Goal: Information Seeking & Learning: Learn about a topic

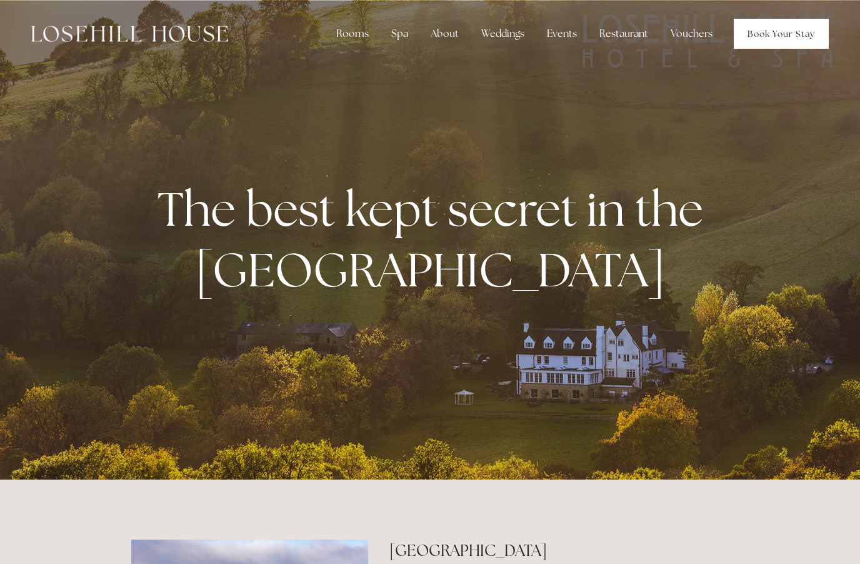
click at [785, 35] on link "Book Your Stay" at bounding box center [781, 34] width 95 height 30
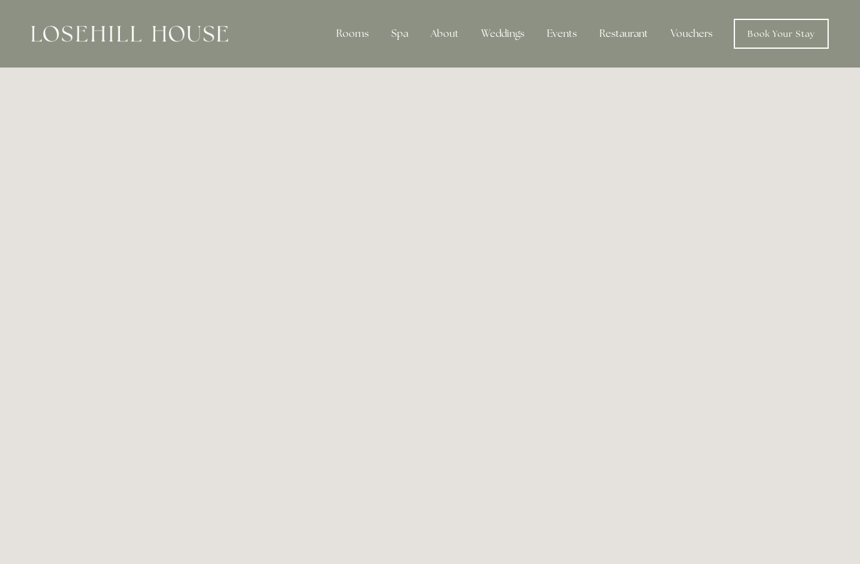
click at [642, 29] on div "Restaurant" at bounding box center [624, 33] width 69 height 25
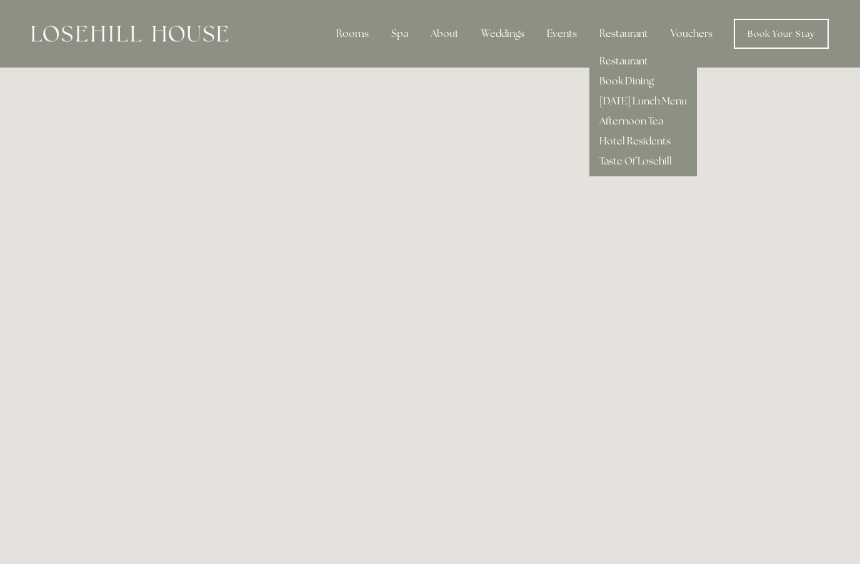
click at [640, 66] on link "Restaurant" at bounding box center [624, 60] width 49 height 13
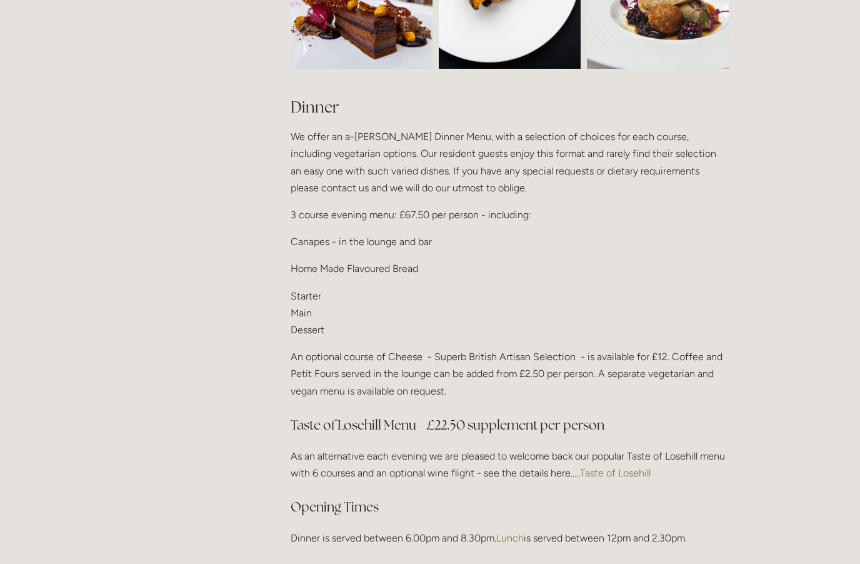
scroll to position [1409, 0]
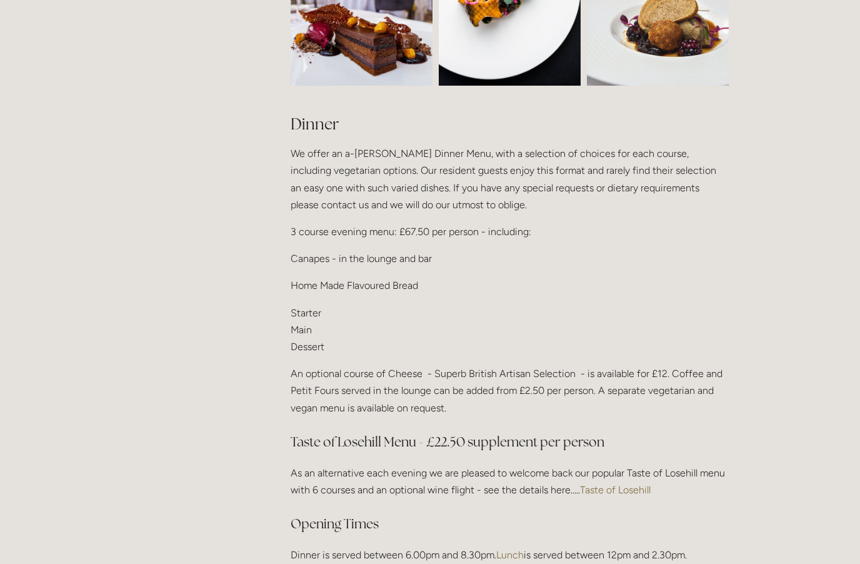
click at [291, 328] on p "Starter Main Dessert" at bounding box center [510, 329] width 438 height 51
click at [288, 323] on div "Dinner We offer an a-la-carte Dinner Menu, with a selection of choices for each…" at bounding box center [510, 338] width 460 height 471
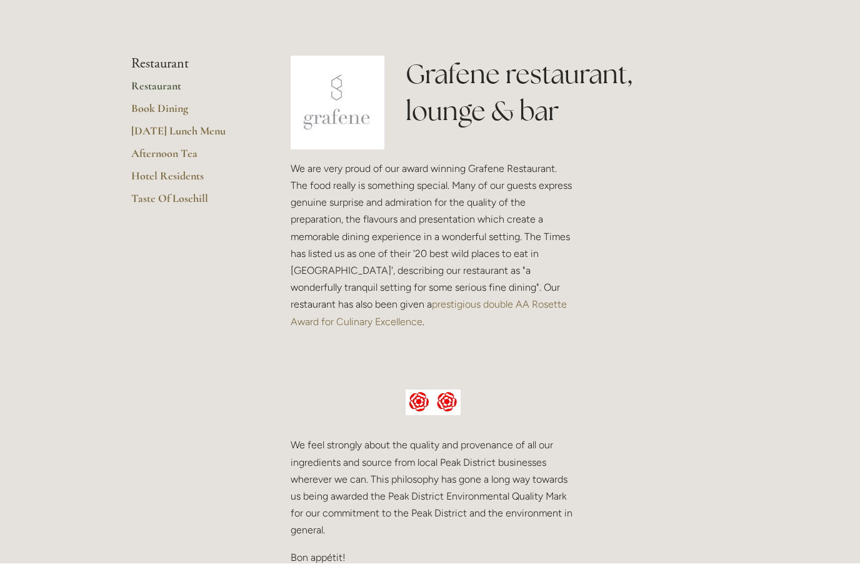
scroll to position [267, 0]
click at [144, 109] on link "Book Dining" at bounding box center [190, 112] width 119 height 23
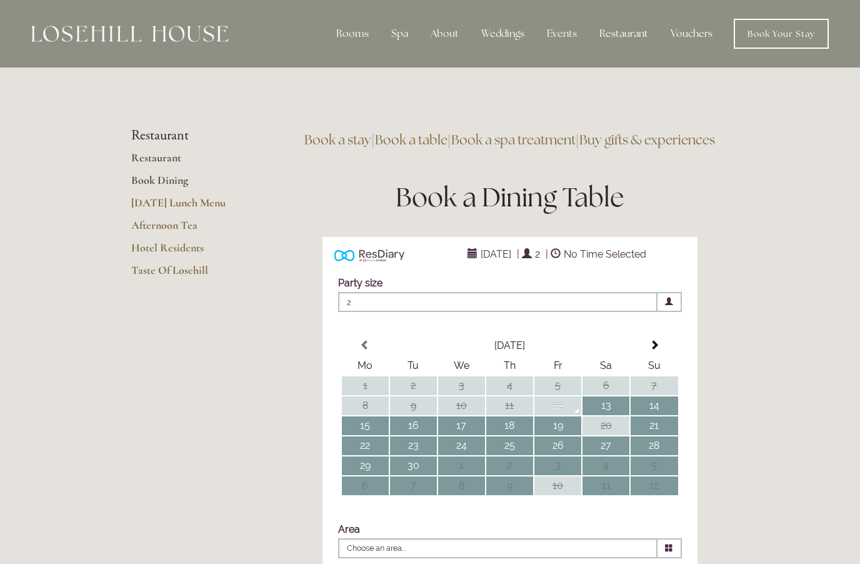
click at [140, 162] on link "Restaurant" at bounding box center [190, 162] width 119 height 23
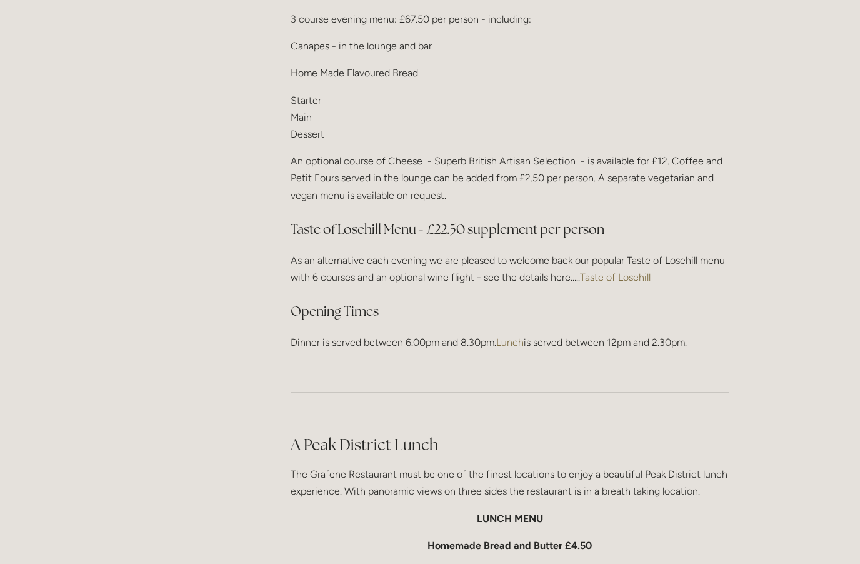
scroll to position [1621, 0]
click at [640, 272] on link "Taste of Losehill" at bounding box center [615, 278] width 71 height 12
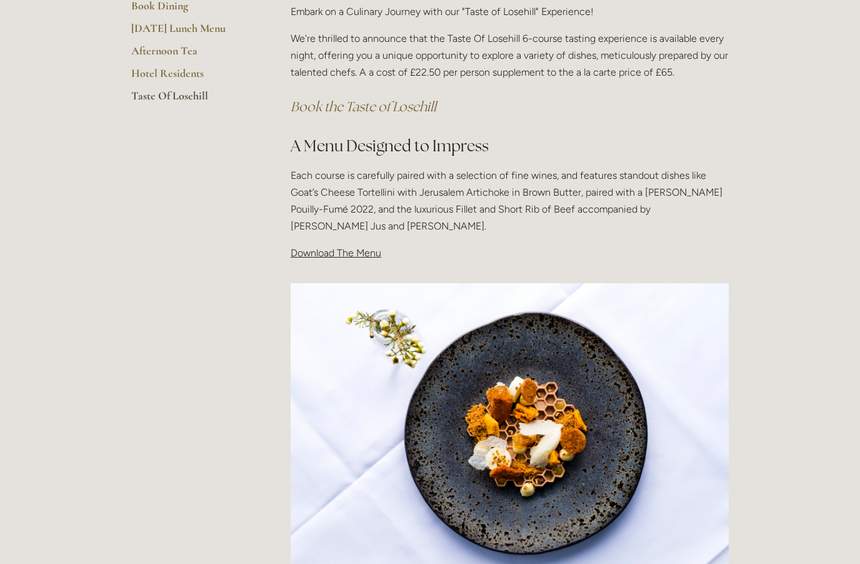
scroll to position [294, 0]
click at [384, 248] on p "Download The Menu" at bounding box center [510, 253] width 438 height 17
click at [367, 253] on span "Download The Menu" at bounding box center [336, 254] width 91 height 12
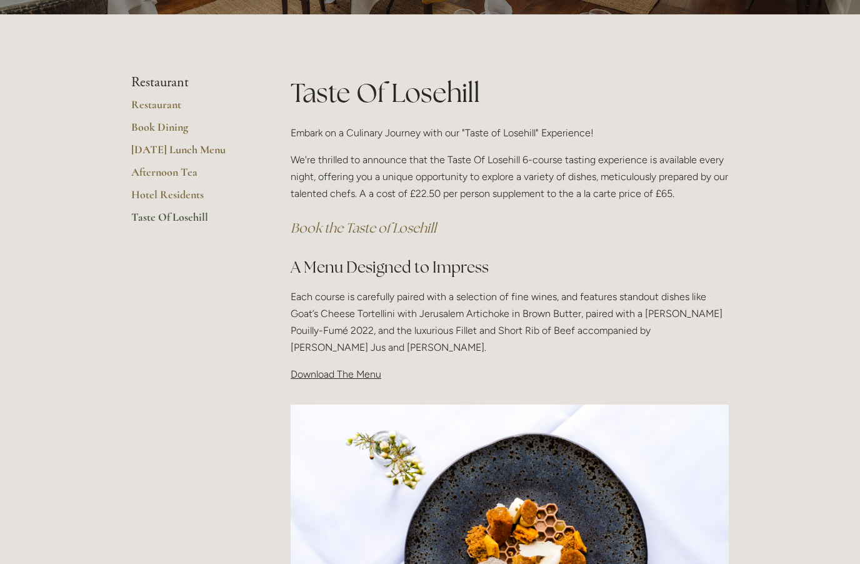
scroll to position [173, 0]
click at [364, 381] on div "Taste Of Losehill Embark on a Culinary Journey with our "Taste of Losehill" Exp…" at bounding box center [510, 234] width 460 height 320
click at [365, 371] on span "Download The Menu" at bounding box center [336, 374] width 91 height 12
click at [351, 374] on span "Download The Menu" at bounding box center [336, 374] width 91 height 12
click at [349, 379] on p "Download The Menu" at bounding box center [510, 374] width 438 height 17
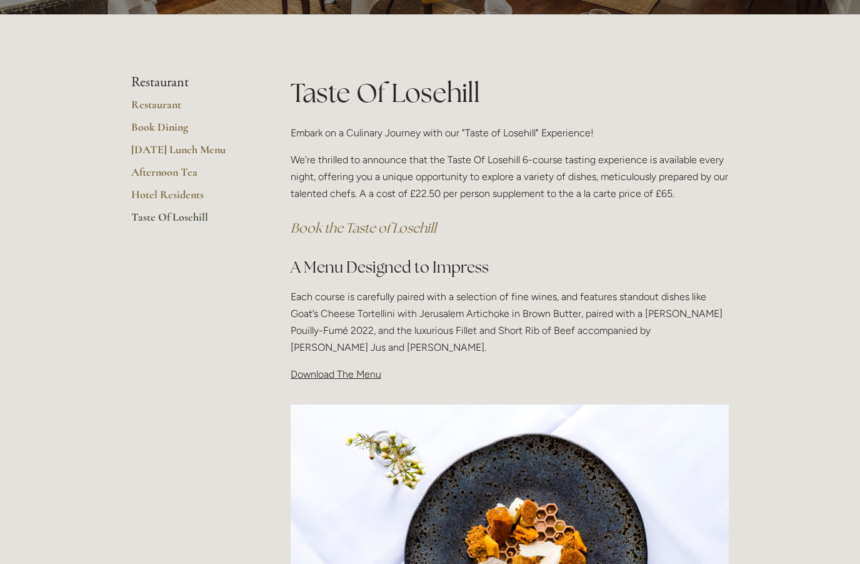
click at [335, 383] on div "Taste Of Losehill Embark on a Culinary Journey with our "Taste of Losehill" Exp…" at bounding box center [510, 234] width 460 height 320
click at [318, 383] on div "Taste Of Losehill Embark on a Culinary Journey with our "Taste of Losehill" Exp…" at bounding box center [510, 234] width 460 height 320
click at [360, 328] on p "Each course is carefully paired with a selection of fine wines, and features st…" at bounding box center [510, 322] width 438 height 68
click at [348, 358] on div "Taste Of Losehill Embark on a Culinary Journey with our "Taste of Losehill" Exp…" at bounding box center [510, 228] width 438 height 309
click at [329, 378] on span "Download The Menu" at bounding box center [336, 374] width 91 height 12
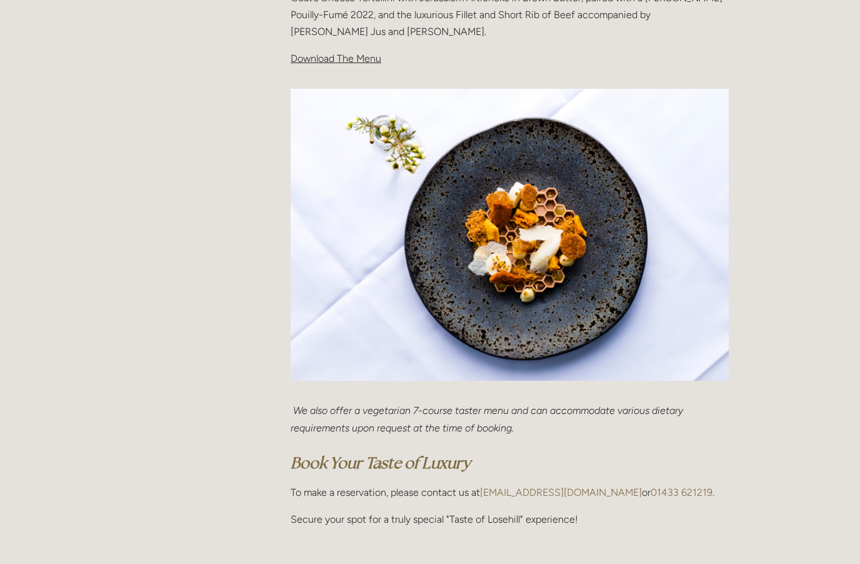
scroll to position [636, 0]
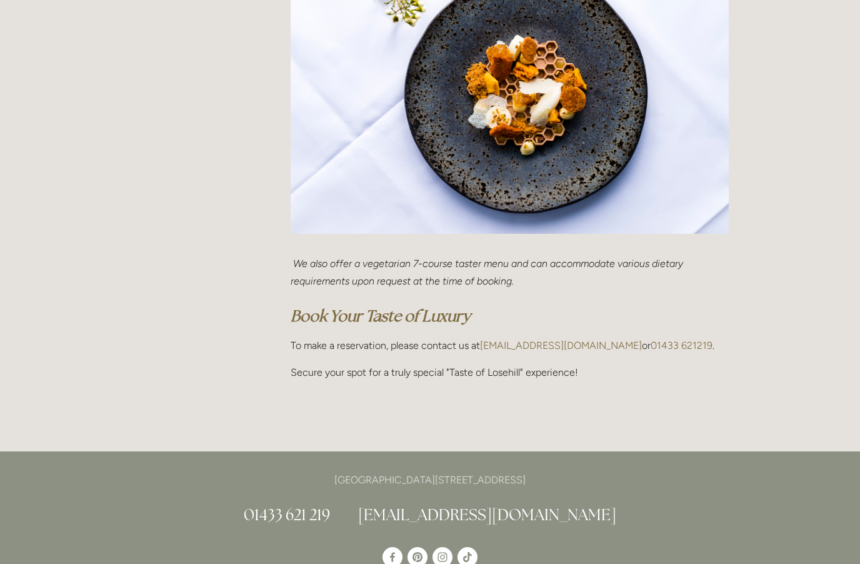
click at [544, 201] on img at bounding box center [510, 88] width 438 height 293
click at [505, 171] on img at bounding box center [510, 88] width 438 height 293
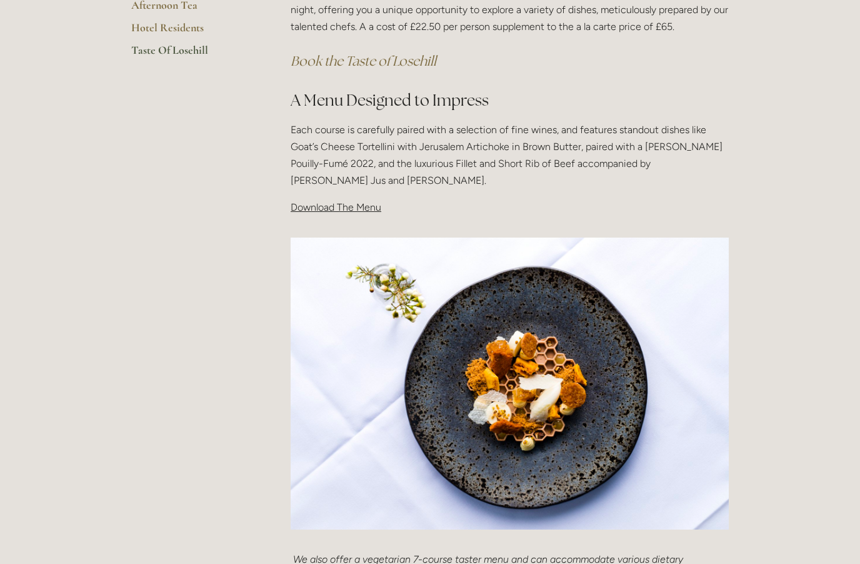
scroll to position [341, 0]
click at [335, 211] on p "Download The Menu" at bounding box center [510, 206] width 438 height 17
click at [359, 219] on div "Taste Of Losehill Embark on a Culinary Journey with our "Taste of Losehill" Exp…" at bounding box center [510, 67] width 460 height 320
click at [359, 209] on span "Download The Menu" at bounding box center [336, 207] width 91 height 12
click at [362, 204] on span "Download The Menu" at bounding box center [336, 207] width 91 height 12
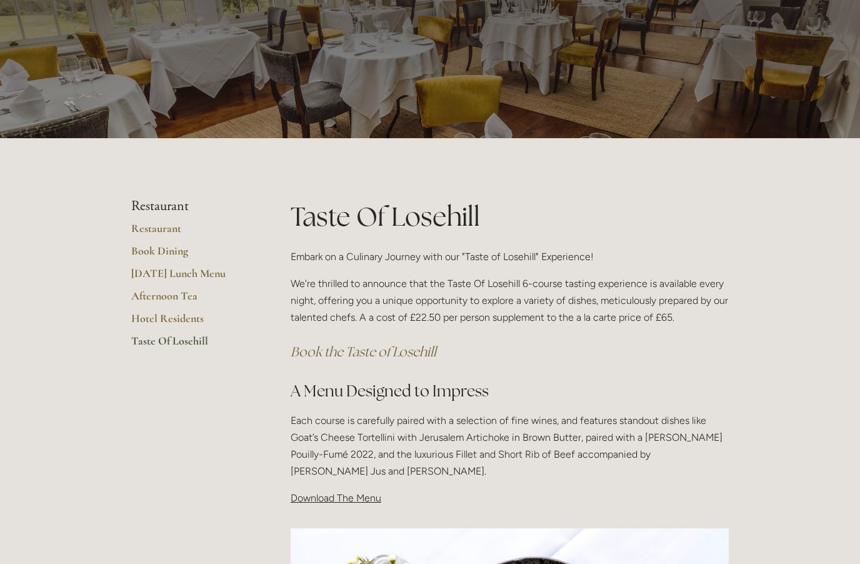
scroll to position [49, 0]
click at [142, 271] on link "[DATE] Lunch Menu" at bounding box center [190, 277] width 119 height 23
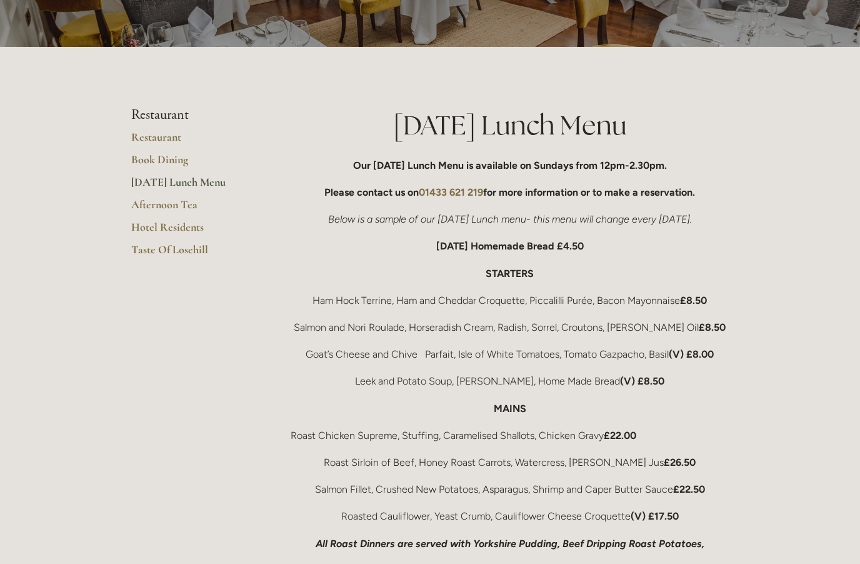
scroll to position [126, 0]
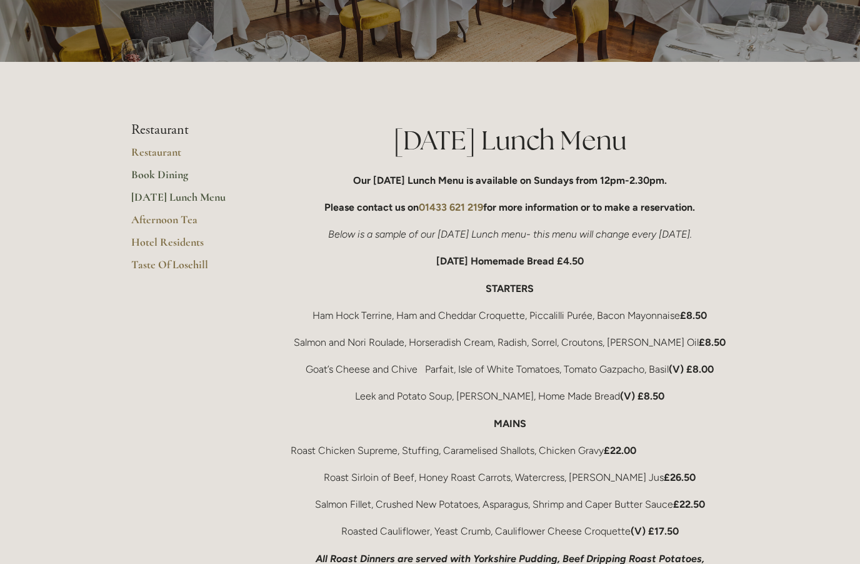
click at [142, 171] on link "Book Dining" at bounding box center [190, 179] width 119 height 23
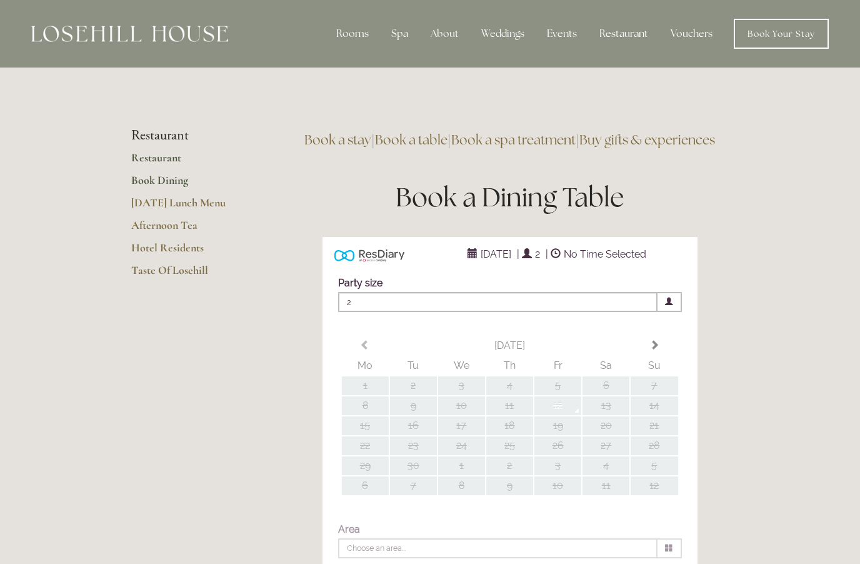
click at [135, 156] on link "Restaurant" at bounding box center [190, 162] width 119 height 23
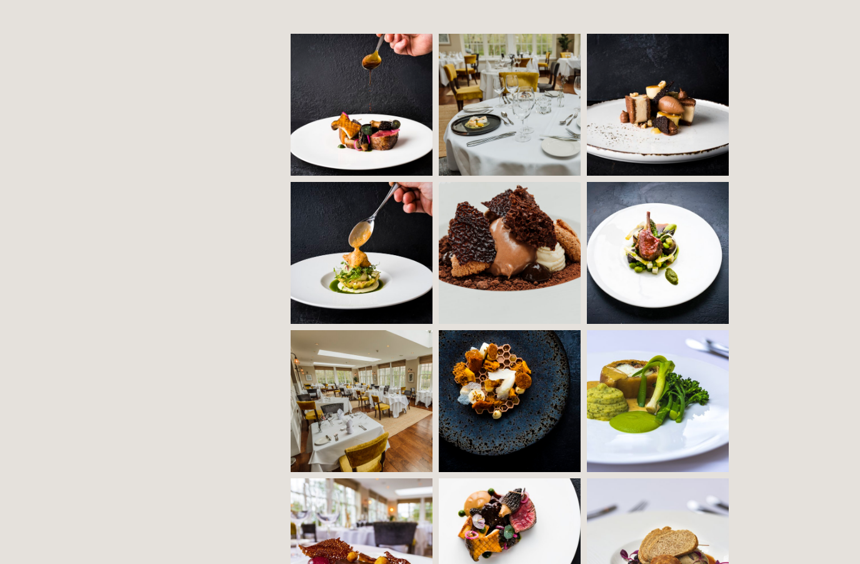
scroll to position [873, 0]
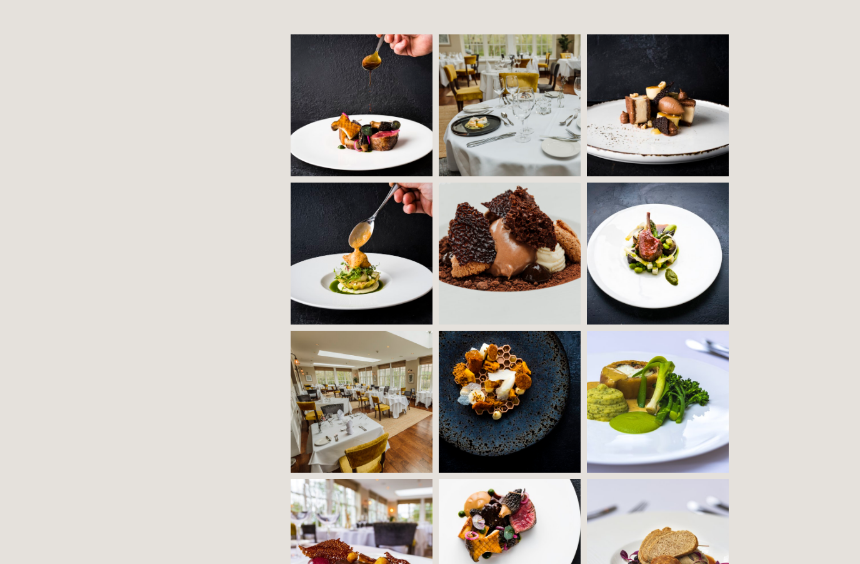
click at [328, 155] on img at bounding box center [372, 105] width 216 height 142
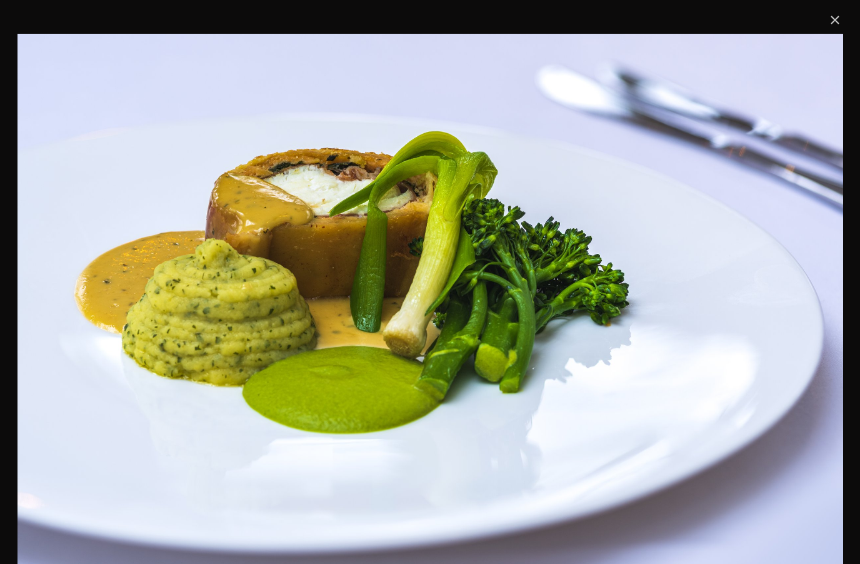
click at [833, 18] on link "Close" at bounding box center [835, 20] width 15 height 15
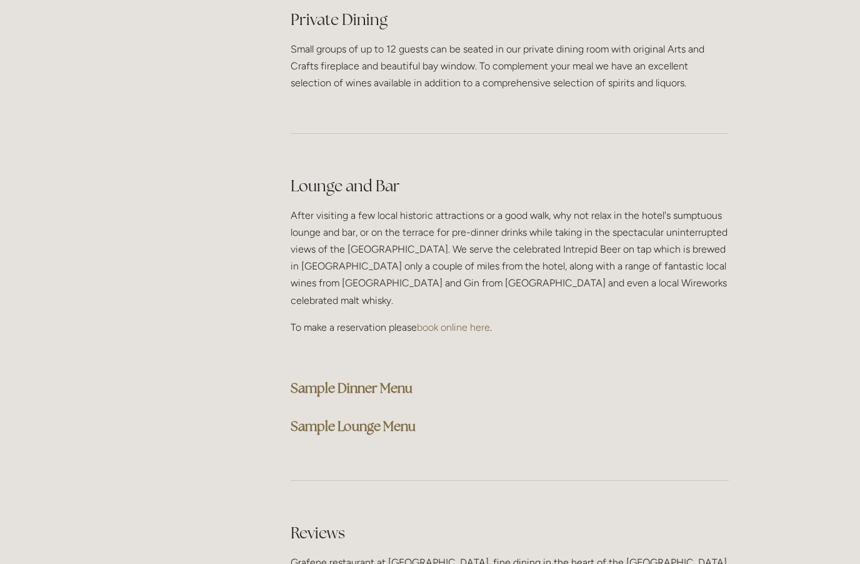
scroll to position [3046, 0]
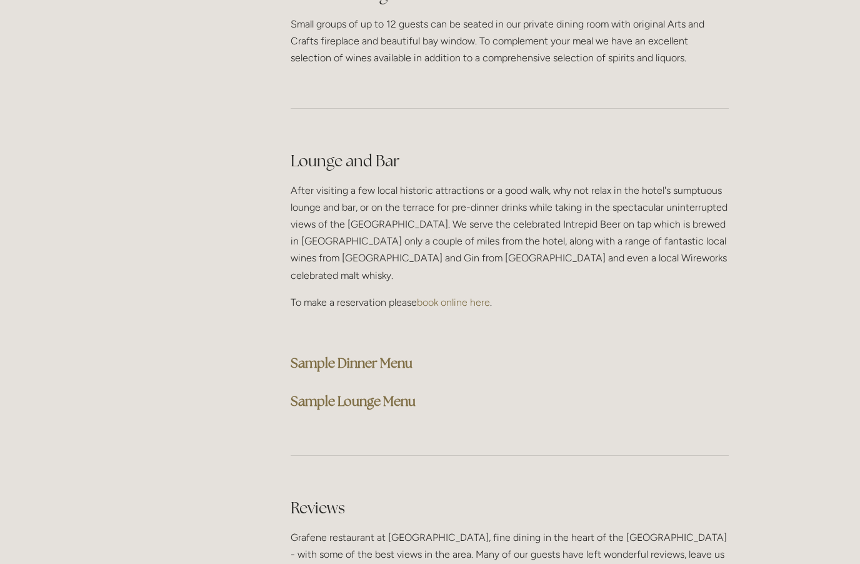
click at [401, 355] on strong "Sample Dinner Menu" at bounding box center [352, 363] width 122 height 17
